Goal: Task Accomplishment & Management: Use online tool/utility

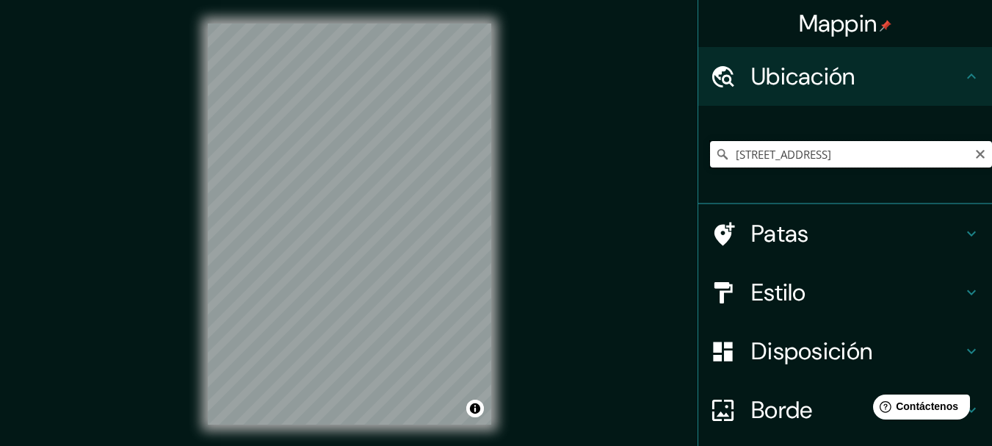
click at [760, 143] on input "[STREET_ADDRESS]" at bounding box center [851, 154] width 282 height 26
click at [975, 155] on icon "Claro" at bounding box center [981, 154] width 12 height 12
paste input "8005 [GEOGRAPHIC_DATA], [GEOGRAPHIC_DATA]"
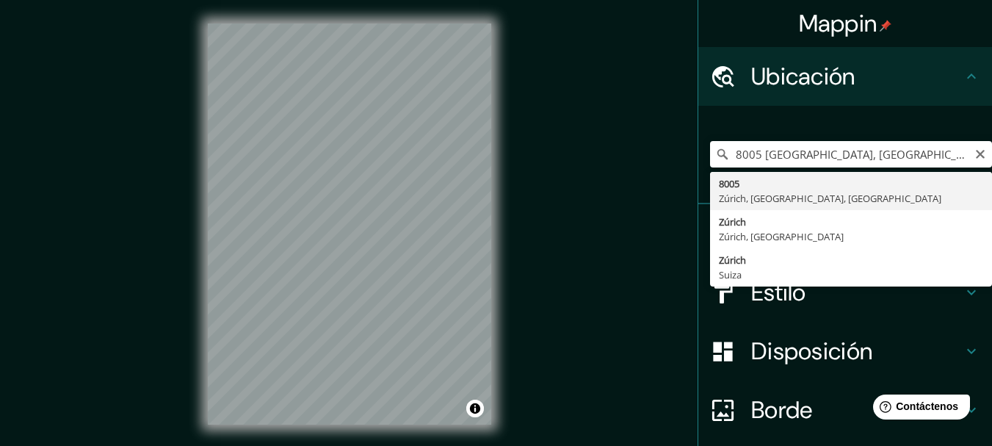
type input "8005, [GEOGRAPHIC_DATA], [GEOGRAPHIC_DATA], [GEOGRAPHIC_DATA]"
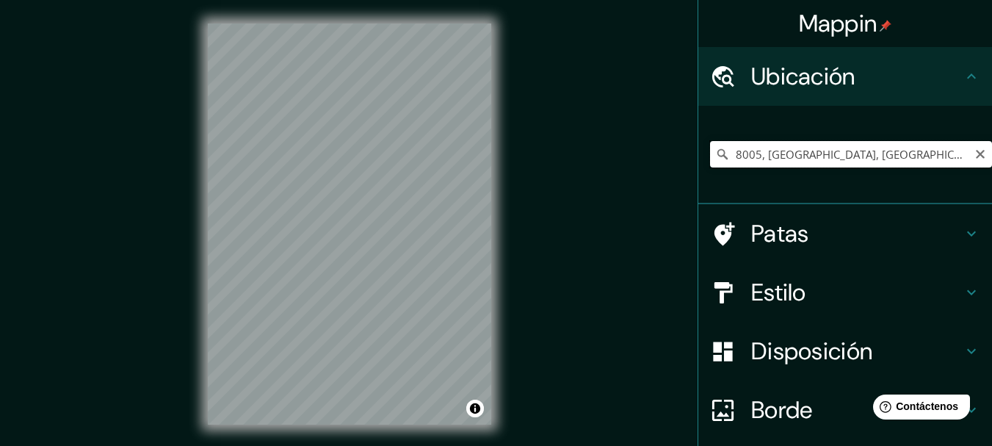
click at [920, 154] on input "8005, [GEOGRAPHIC_DATA], [GEOGRAPHIC_DATA], [GEOGRAPHIC_DATA]" at bounding box center [851, 154] width 282 height 26
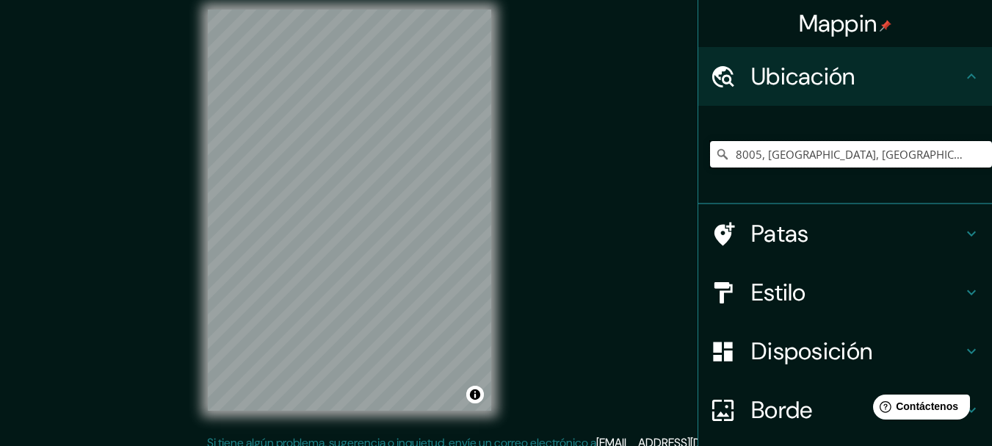
scroll to position [26, 0]
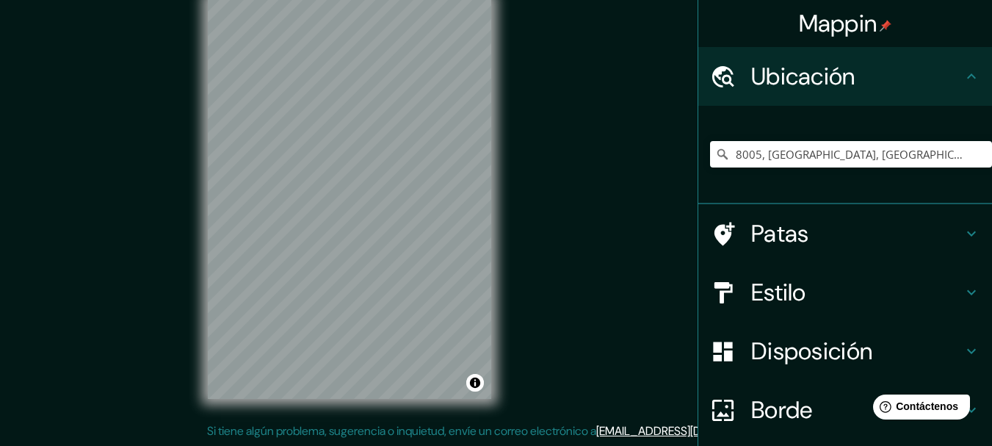
click at [780, 309] on div "Estilo" at bounding box center [846, 292] width 294 height 59
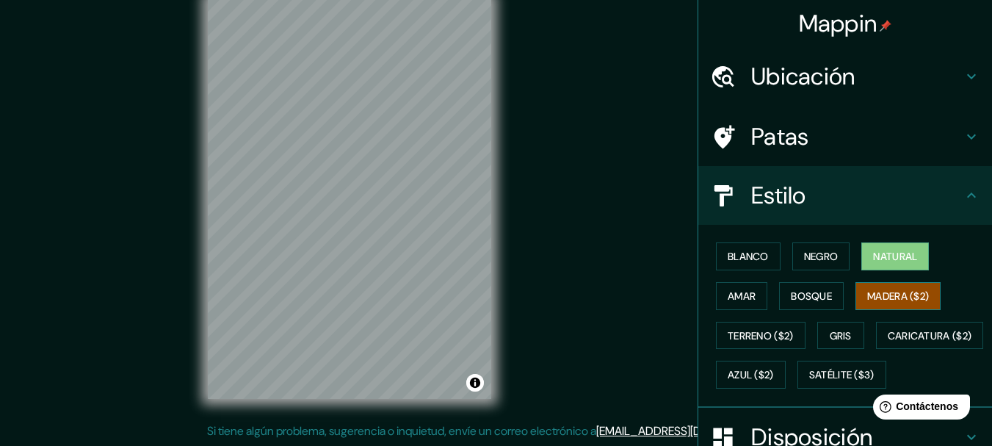
click at [878, 292] on font "Madera ($2)" at bounding box center [899, 295] width 62 height 13
click at [728, 286] on font "Amar" at bounding box center [742, 295] width 28 height 19
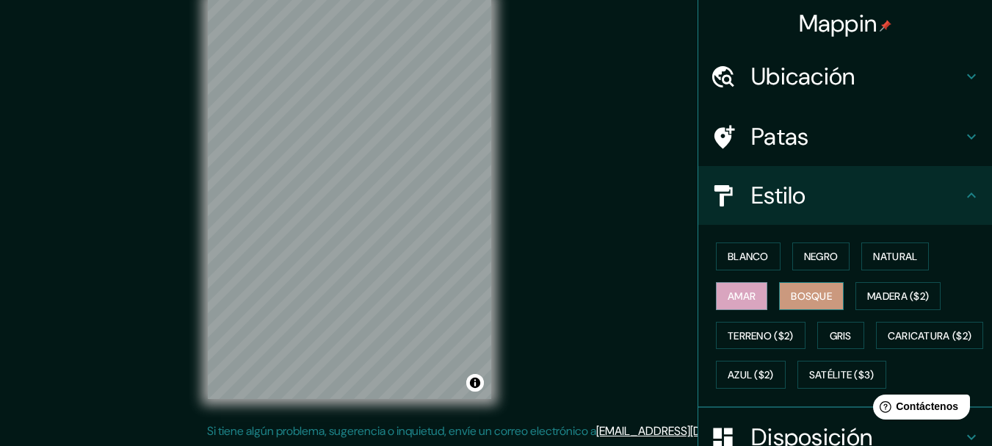
click at [814, 289] on font "Bosque" at bounding box center [811, 295] width 41 height 13
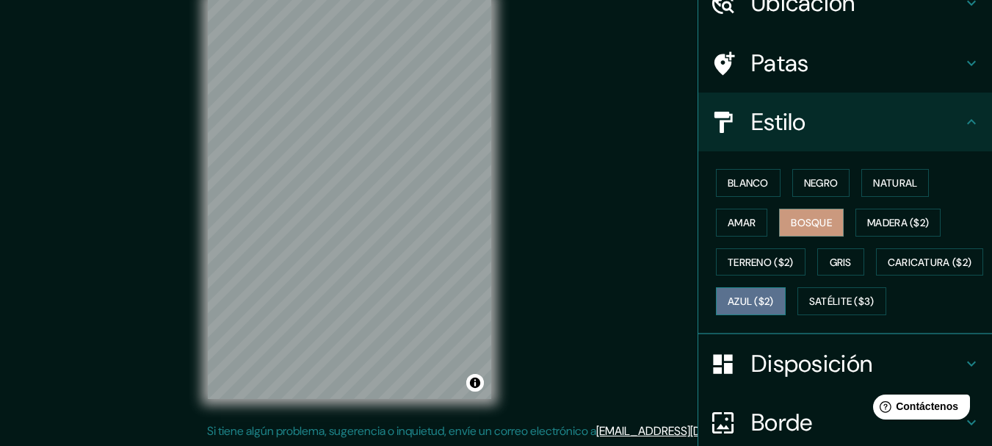
click at [774, 300] on font "Azul ($2)" at bounding box center [751, 301] width 46 height 13
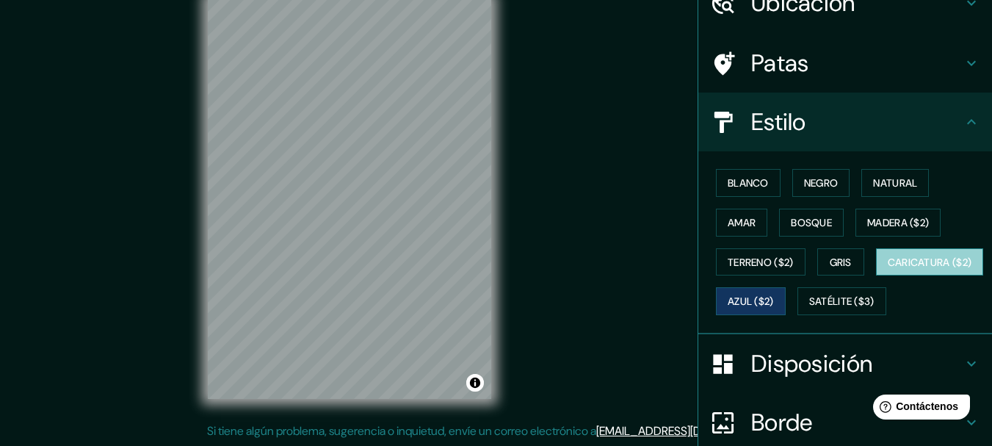
click at [888, 269] on font "Caricatura ($2)" at bounding box center [930, 262] width 84 height 13
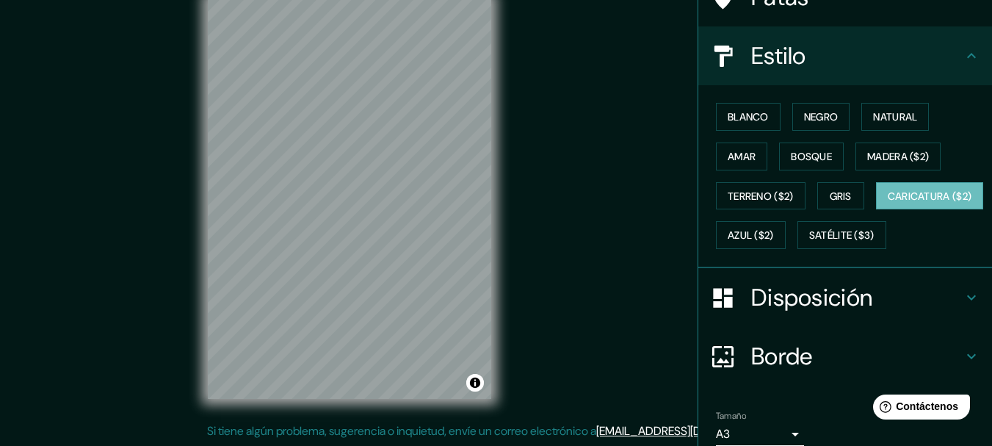
scroll to position [0, 0]
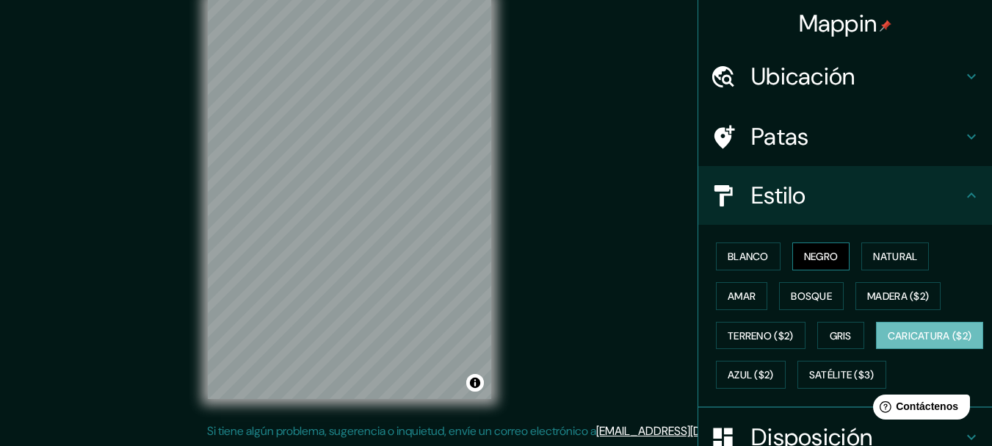
click at [818, 264] on font "Negro" at bounding box center [821, 256] width 35 height 19
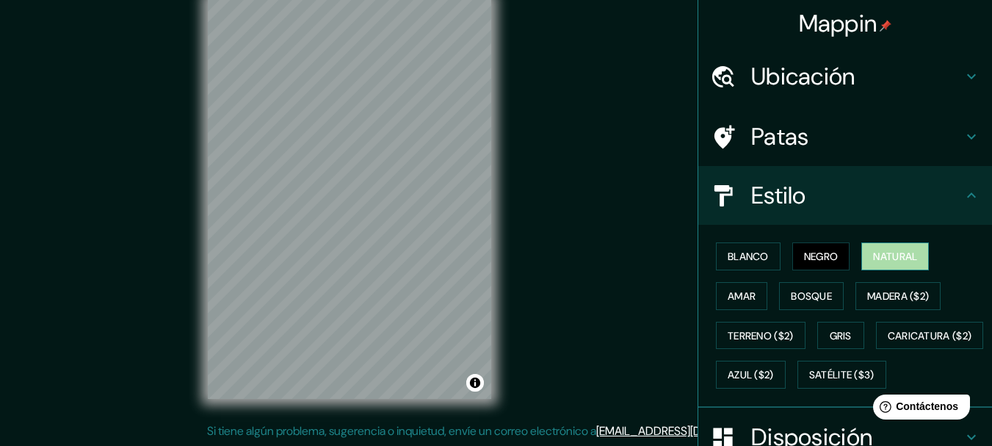
click at [864, 257] on button "Natural" at bounding box center [896, 256] width 68 height 28
click at [776, 104] on div "Ubicación" at bounding box center [846, 76] width 294 height 59
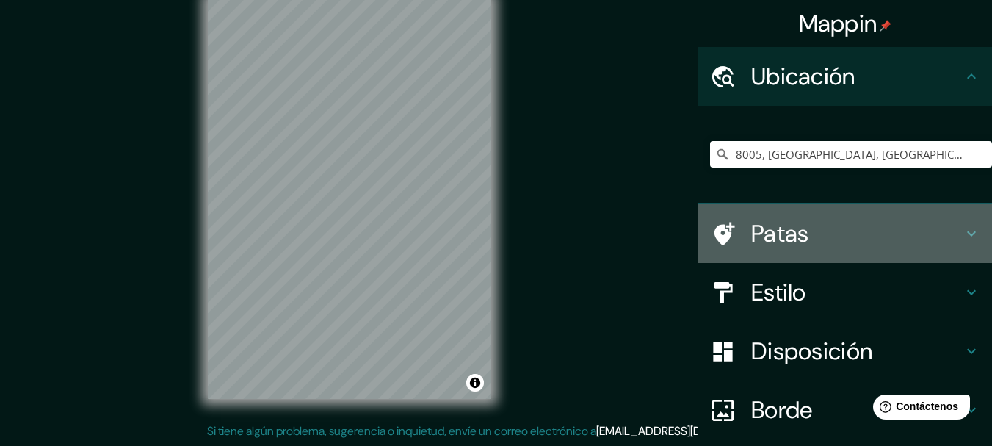
drag, startPoint x: 803, startPoint y: 207, endPoint x: 868, endPoint y: 178, distance: 70.7
click at [807, 205] on div "Patas" at bounding box center [846, 233] width 294 height 59
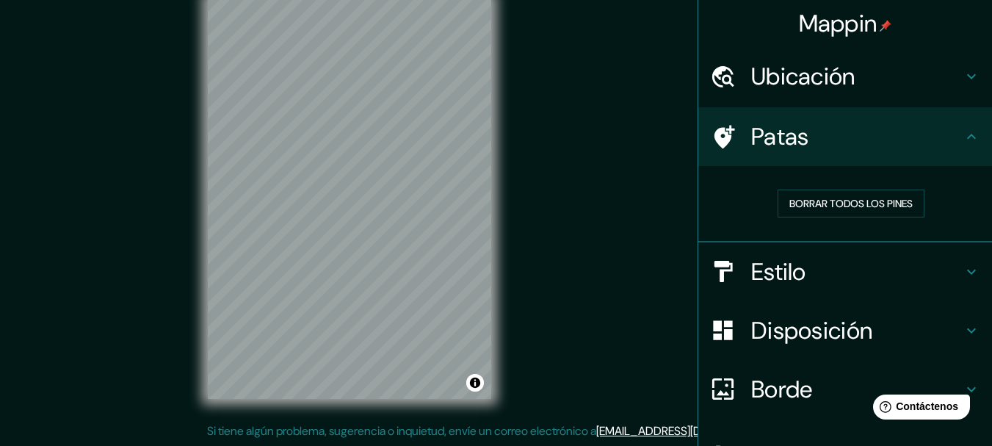
click at [867, 96] on div "Ubicación" at bounding box center [846, 76] width 294 height 59
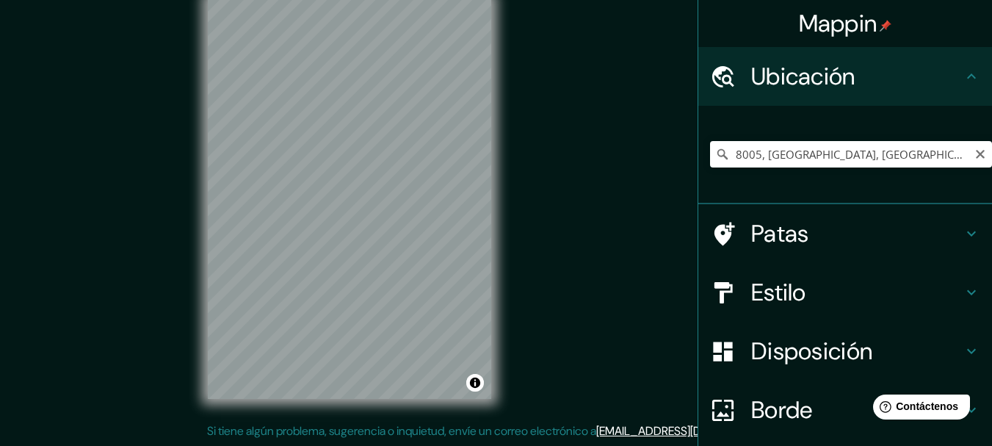
drag, startPoint x: 970, startPoint y: 152, endPoint x: 962, endPoint y: 153, distance: 8.1
click at [975, 152] on icon "Claro" at bounding box center [981, 154] width 12 height 12
type input "v"
paste input "[PERSON_NAME], [GEOGRAPHIC_DATA], [GEOGRAPHIC_DATA]"
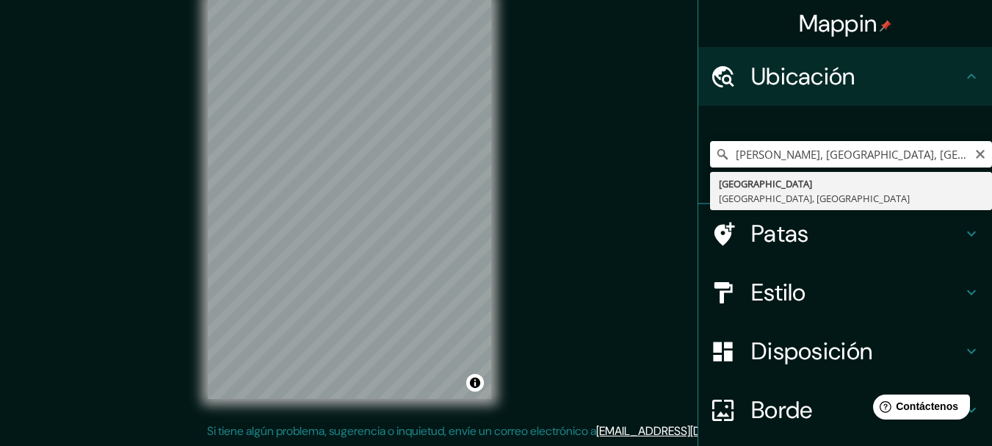
type input "[GEOGRAPHIC_DATA], [GEOGRAPHIC_DATA], [GEOGRAPHIC_DATA]"
